Goal: Navigation & Orientation: Find specific page/section

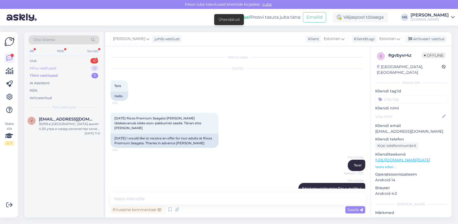
scroll to position [113, 0]
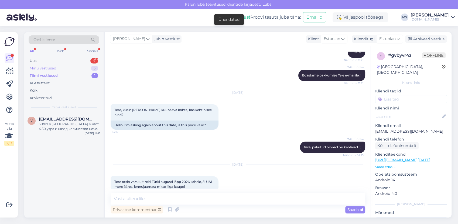
click at [51, 70] on div "Minu vestlused" at bounding box center [43, 68] width 27 height 5
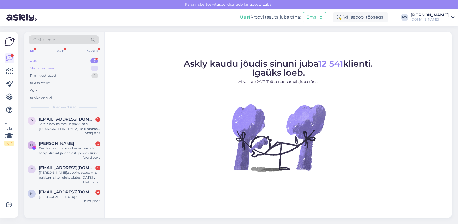
click at [60, 66] on div "Minu vestlused 3" at bounding box center [64, 69] width 71 height 8
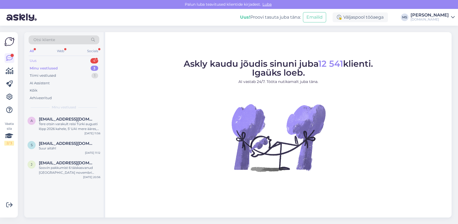
click at [47, 59] on div "Uus 4" at bounding box center [64, 61] width 71 height 8
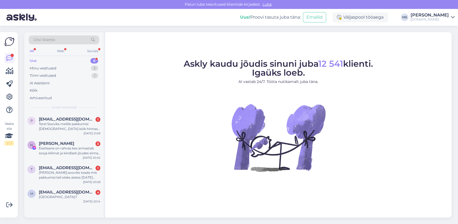
click at [45, 64] on div "Uus 4" at bounding box center [64, 61] width 71 height 8
click at [44, 66] on div "Minu vestlused" at bounding box center [43, 68] width 27 height 5
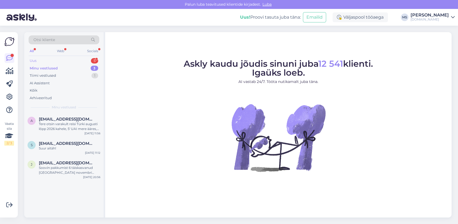
click at [63, 57] on div "Uus 5" at bounding box center [64, 61] width 71 height 8
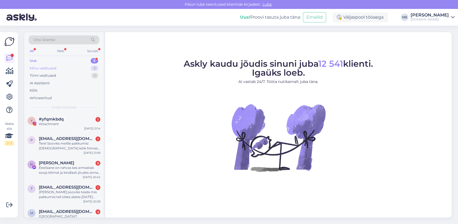
click at [62, 68] on div "Minu vestlused 3" at bounding box center [64, 69] width 71 height 8
